Goal: Task Accomplishment & Management: Manage account settings

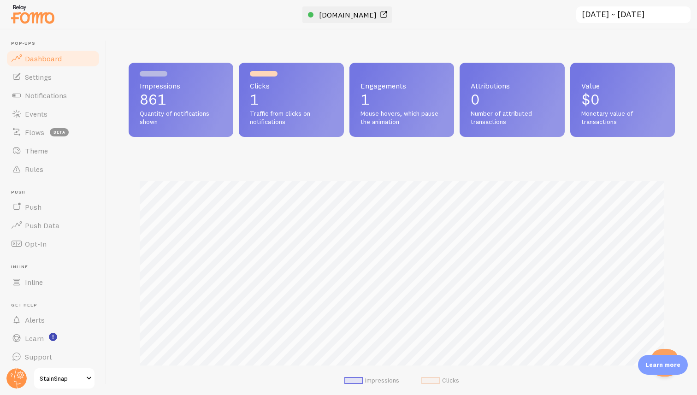
click at [326, 18] on link "[DOMAIN_NAME]" at bounding box center [348, 14] width 81 height 11
click at [46, 59] on link "Dashboard" at bounding box center [53, 54] width 95 height 18
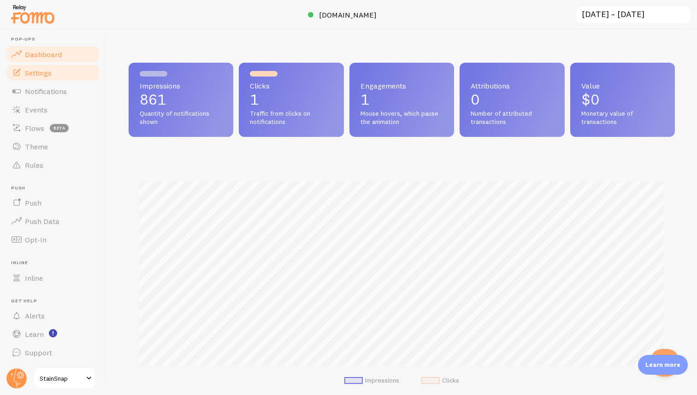
click at [47, 71] on span "Settings" at bounding box center [38, 72] width 27 height 9
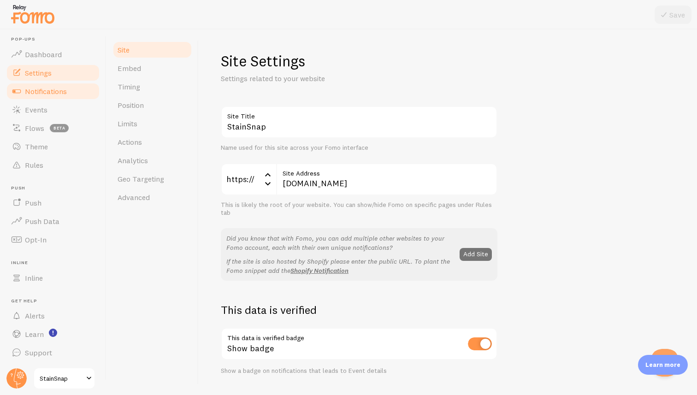
click at [49, 84] on link "Notifications" at bounding box center [53, 91] width 95 height 18
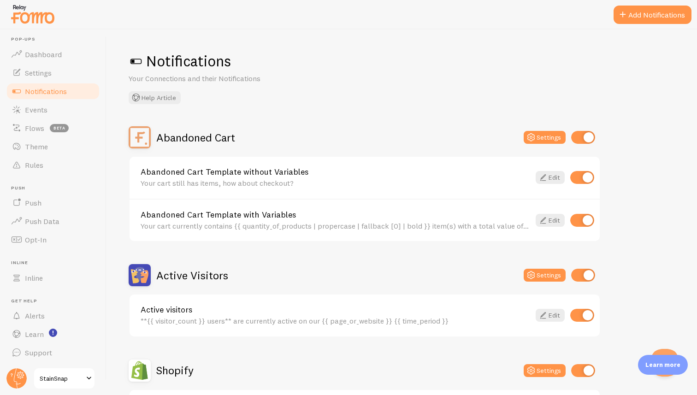
click at [583, 316] on input "checkbox" at bounding box center [582, 315] width 24 height 13
checkbox input "false"
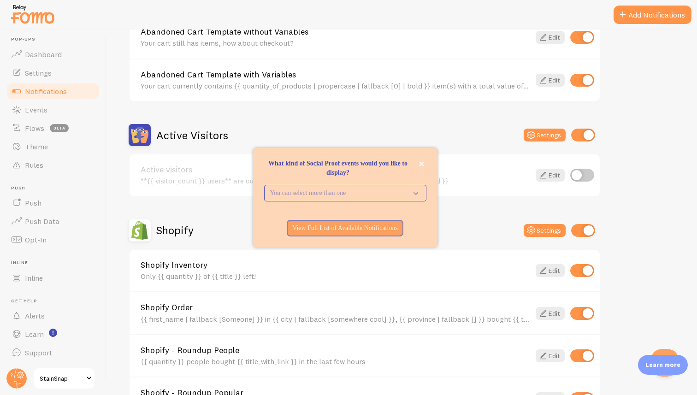
scroll to position [141, 0]
click at [581, 268] on input "checkbox" at bounding box center [582, 270] width 24 height 13
checkbox input "false"
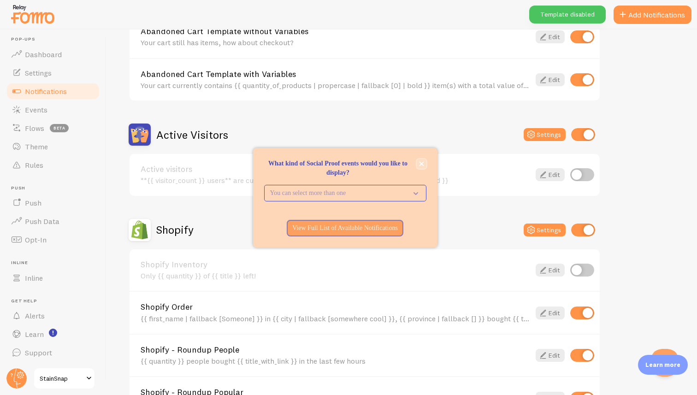
click at [417, 165] on button "close," at bounding box center [422, 164] width 10 height 10
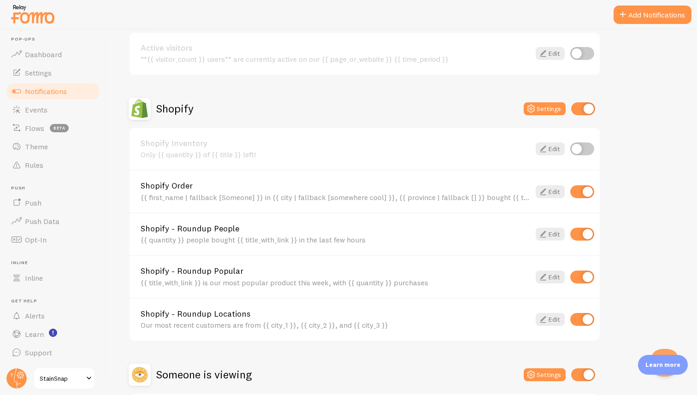
scroll to position [263, 0]
click at [581, 275] on input "checkbox" at bounding box center [582, 276] width 24 height 13
checkbox input "false"
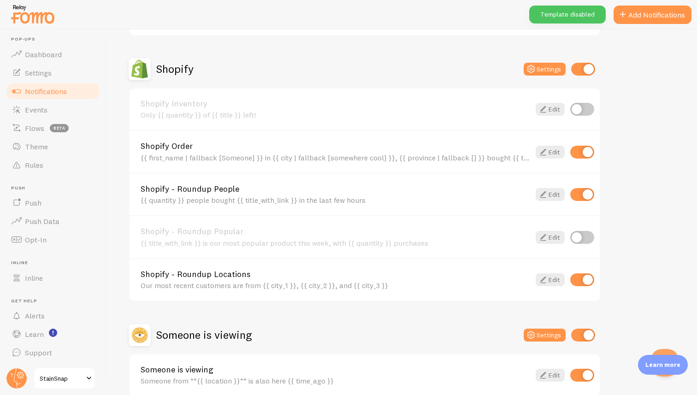
scroll to position [318, 0]
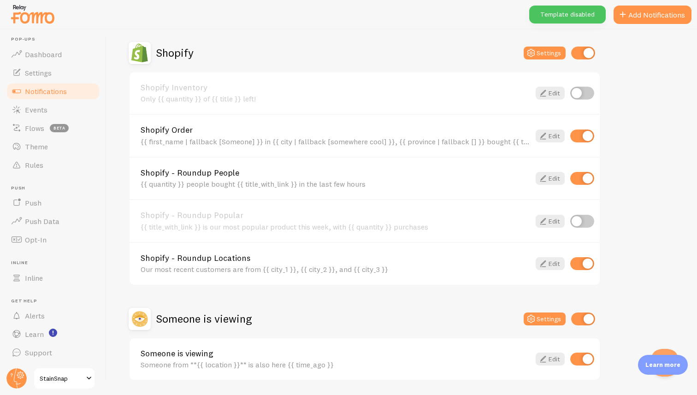
click at [582, 263] on input "checkbox" at bounding box center [582, 263] width 24 height 13
checkbox input "false"
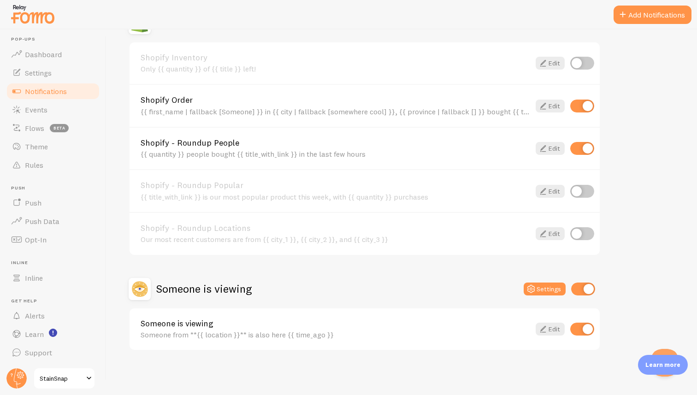
click at [579, 330] on input "checkbox" at bounding box center [582, 329] width 24 height 13
checkbox input "false"
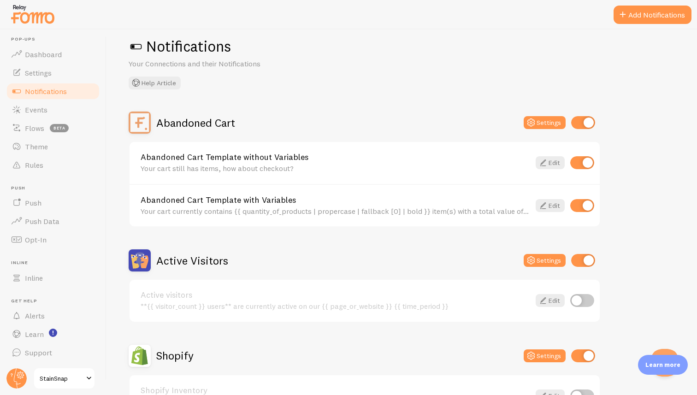
scroll to position [13, 0]
